Goal: Complete application form

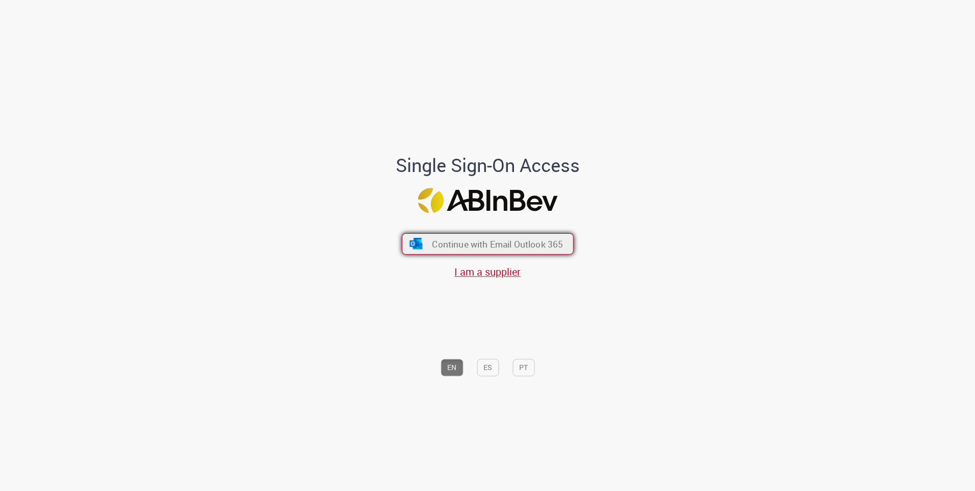
click at [441, 234] on button "Continue with Email Outlook 365" at bounding box center [488, 243] width 172 height 21
